Goal: Task Accomplishment & Management: Manage account settings

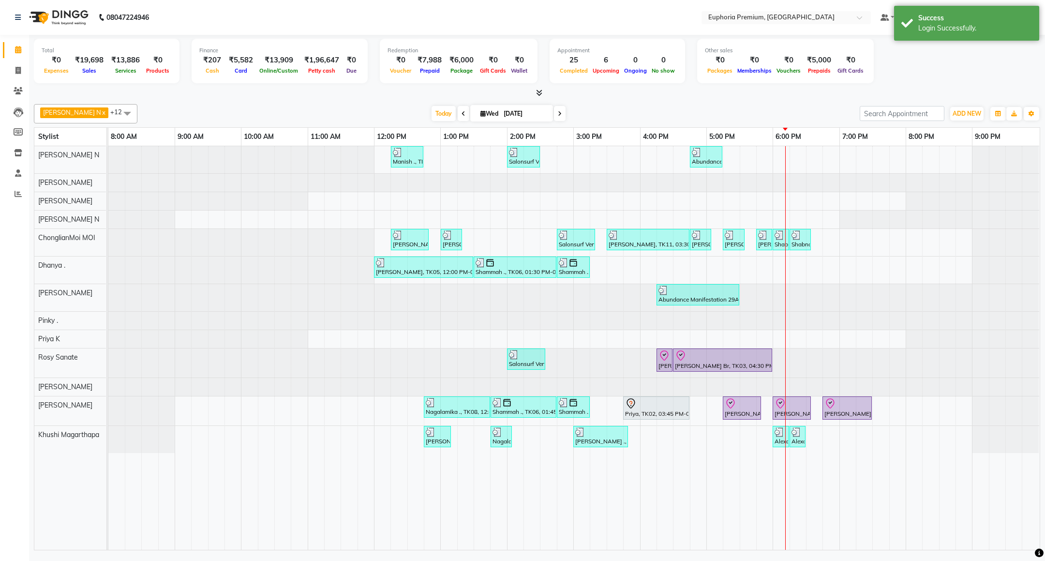
click at [819, 113] on div "[DATE] [DATE]" at bounding box center [498, 113] width 713 height 15
click at [909, 84] on div "Total ₹0 Expenses ₹19,698 Sales ₹13,886 Services ₹0 Products Finance ₹207 Cash …" at bounding box center [537, 62] width 1006 height 47
click at [922, 77] on div "Total ₹0 Expenses ₹19,698 Sales ₹13,886 Services ₹0 Products Finance ₹207 Cash …" at bounding box center [537, 62] width 1006 height 47
click at [993, 17] on span "[PERSON_NAME]" at bounding box center [999, 18] width 56 height 10
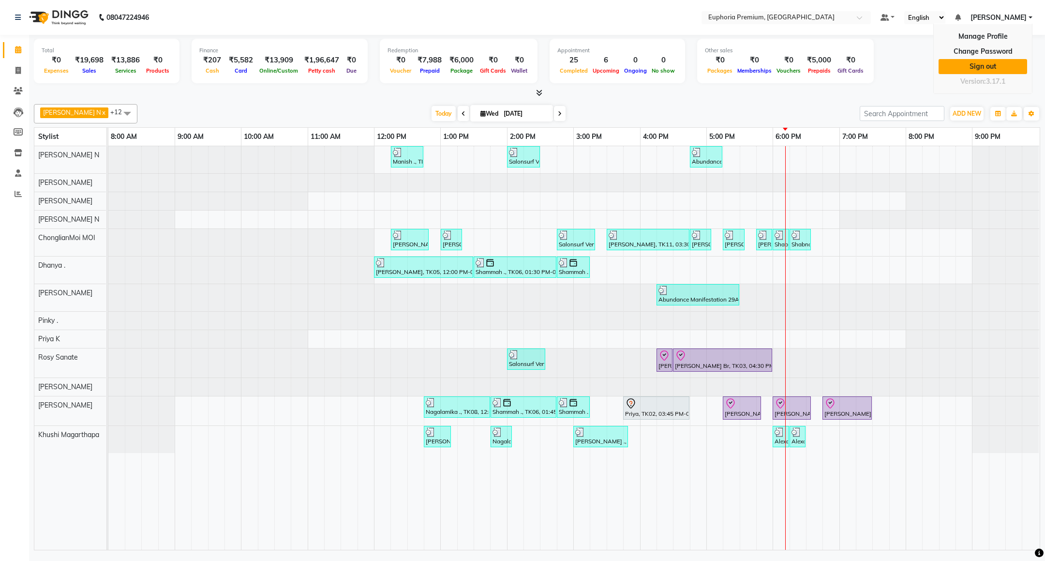
click at [987, 60] on link "Sign out" at bounding box center [983, 66] width 89 height 15
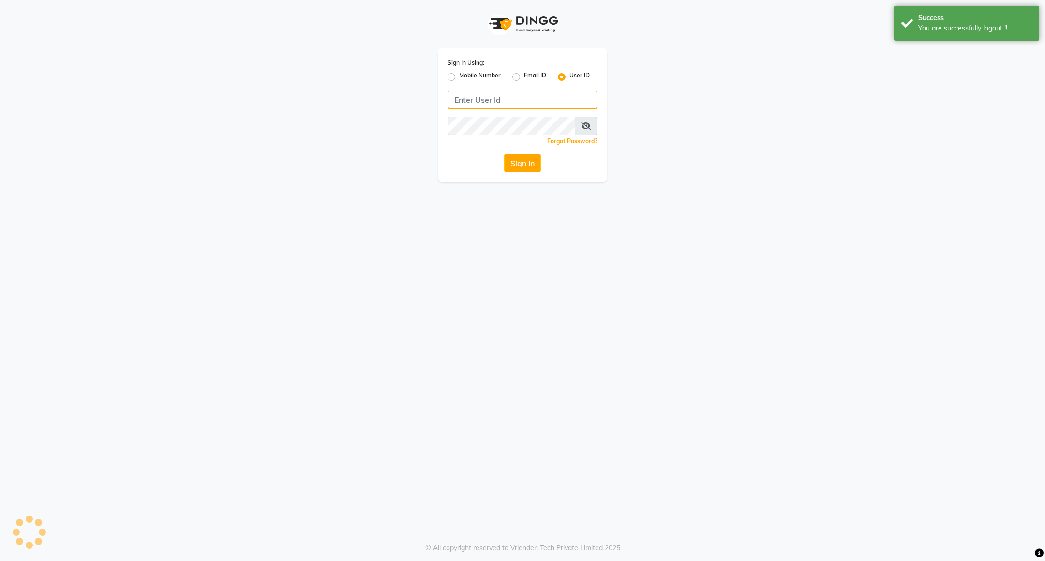
type input "7411165600"
click at [479, 75] on label "Mobile Number" at bounding box center [480, 77] width 42 height 12
click at [465, 75] on input "Mobile Number" at bounding box center [462, 74] width 6 height 6
radio input "true"
radio input "false"
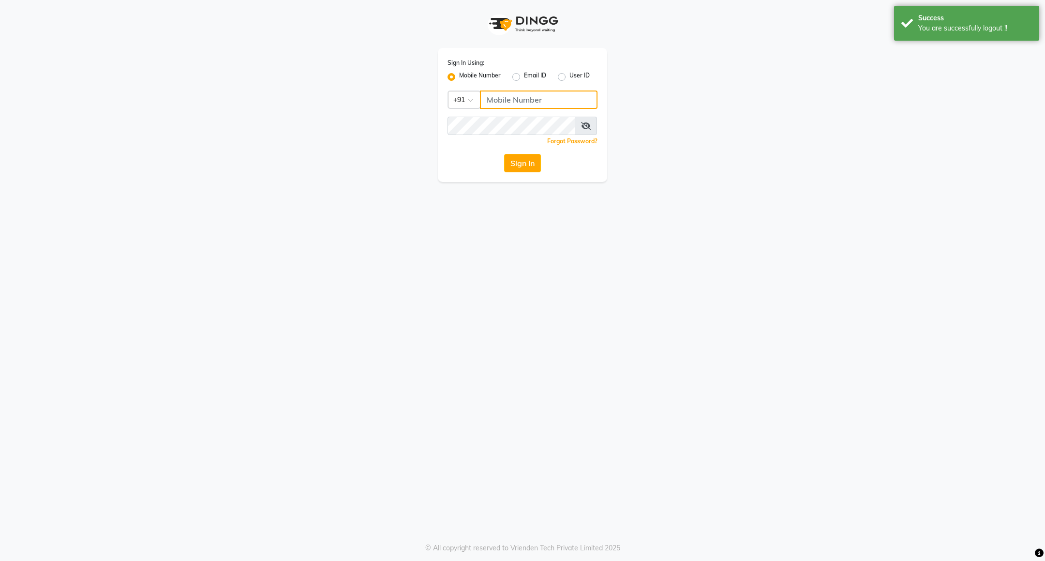
drag, startPoint x: 510, startPoint y: 99, endPoint x: 515, endPoint y: 105, distance: 8.6
click at [510, 99] on input "Username" at bounding box center [539, 99] width 118 height 18
type input "8884568139"
click at [519, 163] on button "Sign In" at bounding box center [522, 163] width 37 height 18
